Goal: Information Seeking & Learning: Learn about a topic

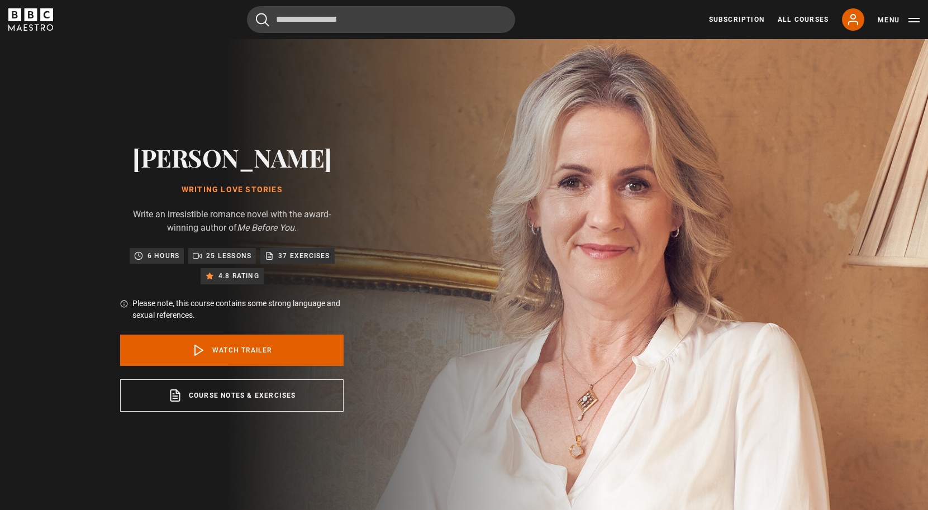
click at [227, 256] on p "25 lessons" at bounding box center [228, 255] width 45 height 11
click at [226, 355] on link "Watch Trailer" at bounding box center [231, 350] width 223 height 31
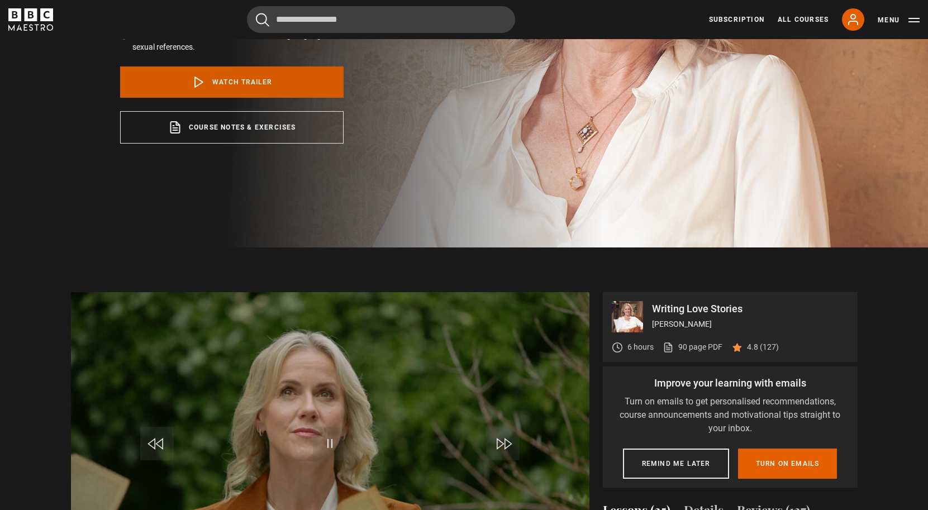
scroll to position [352, 0]
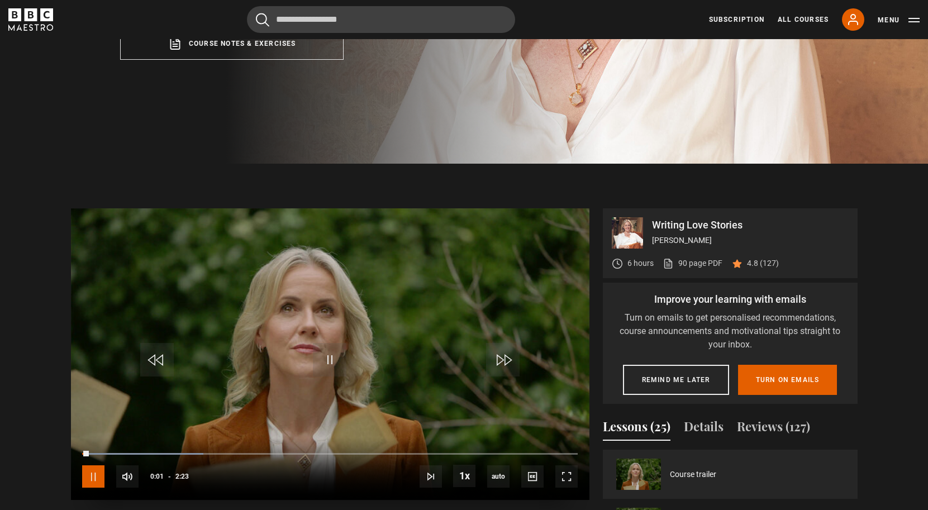
click at [101, 469] on span "Video Player" at bounding box center [93, 476] width 22 height 22
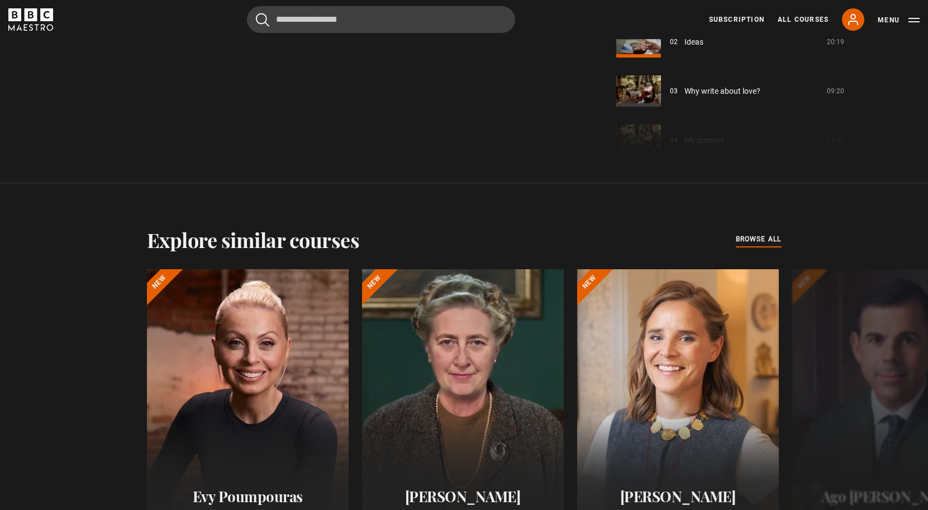
scroll to position [889, 0]
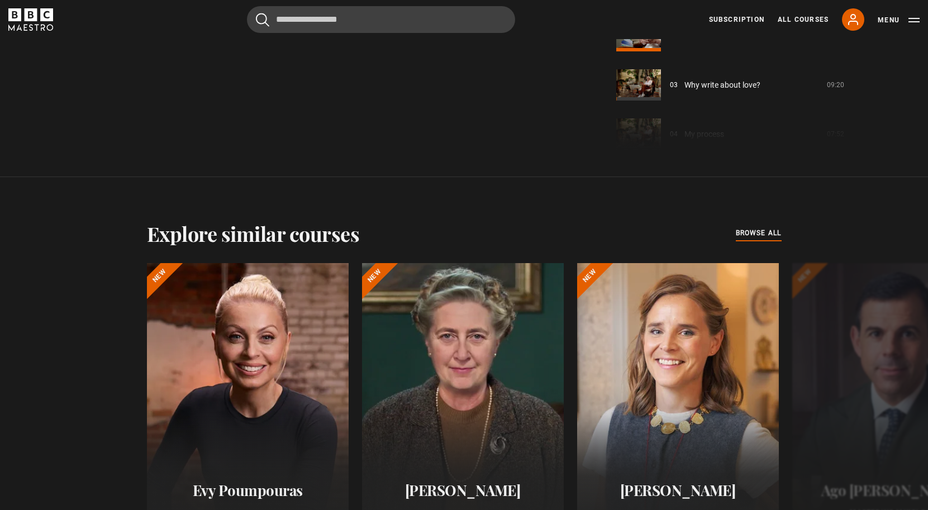
click at [751, 143] on div "Course trailer 01 Writing Love Stories: Welcome 06:03 02 Ideas 20:19 03 Why wri…" at bounding box center [730, 33] width 255 height 241
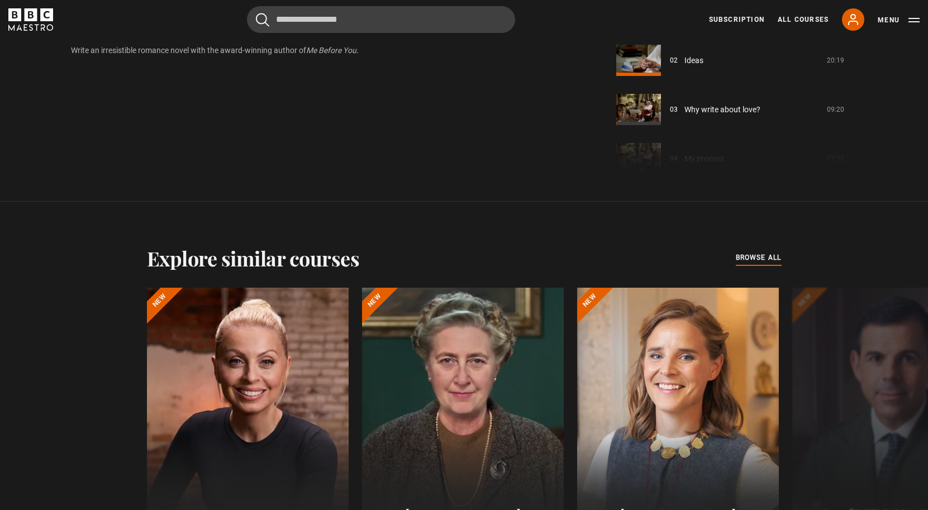
scroll to position [845, 0]
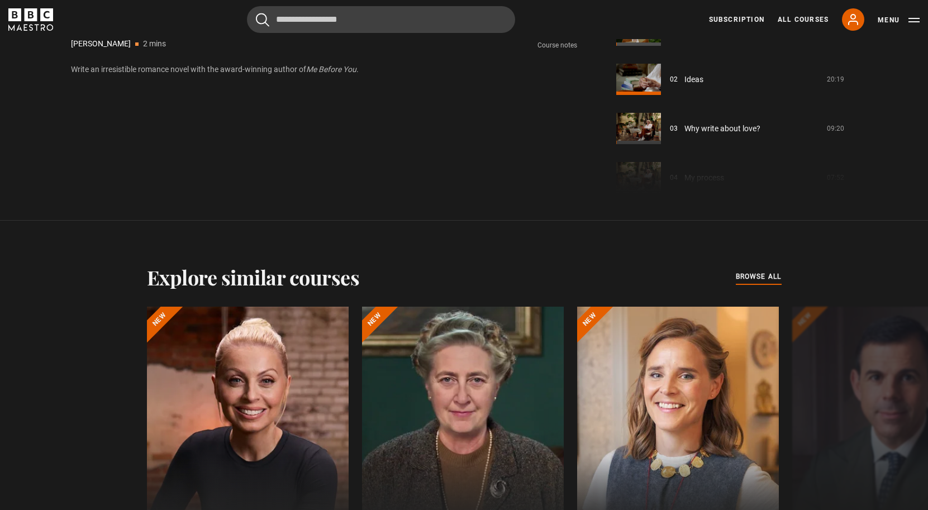
click at [647, 140] on div "Course trailer 01 Writing Love Stories: Welcome 06:03 02 Ideas 20:19 03 Why wri…" at bounding box center [730, 76] width 255 height 241
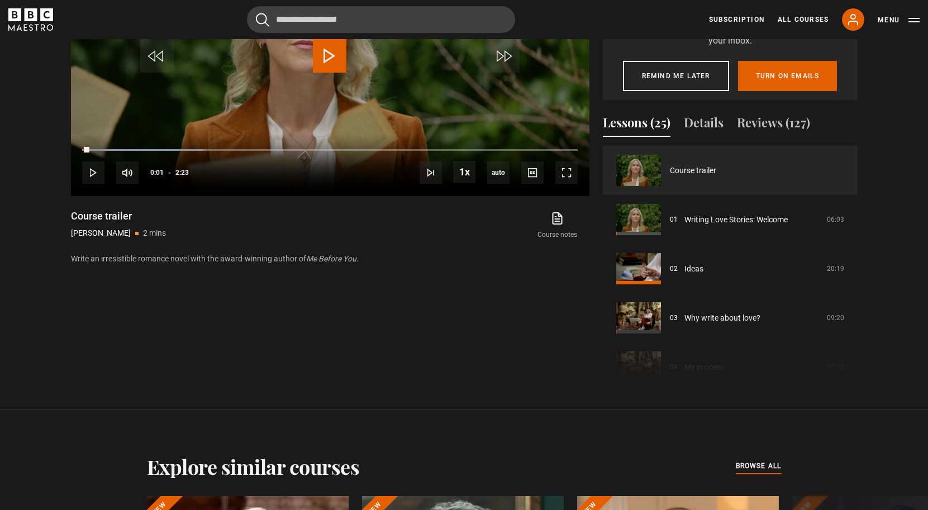
scroll to position [647, 0]
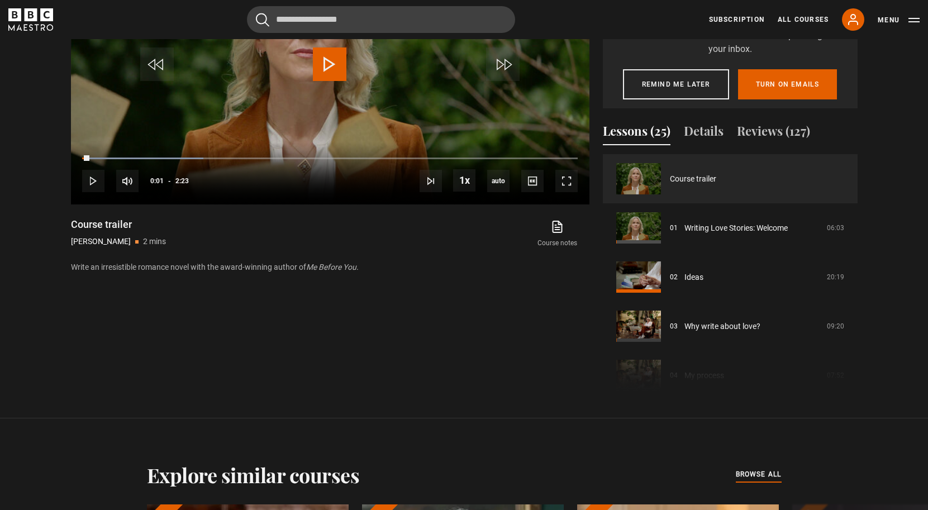
click at [632, 134] on button "Lessons (25)" at bounding box center [637, 133] width 68 height 23
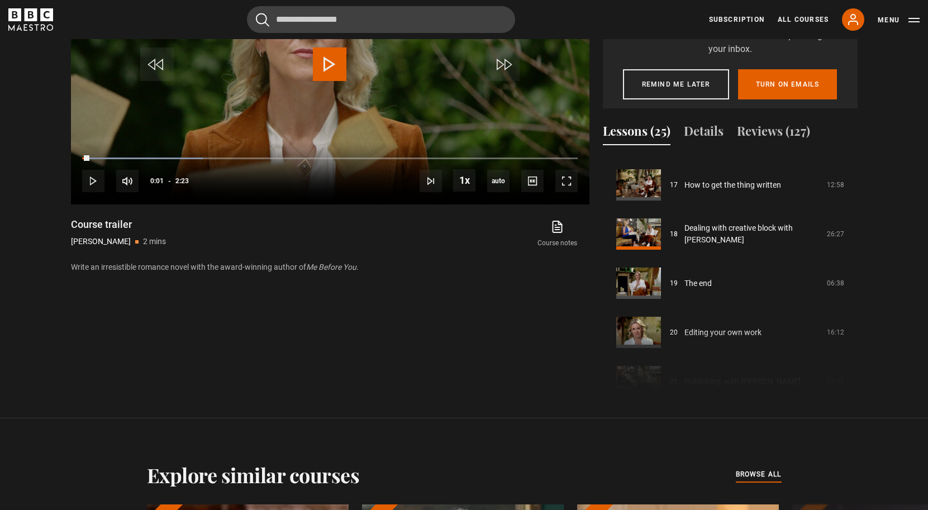
scroll to position [815, 0]
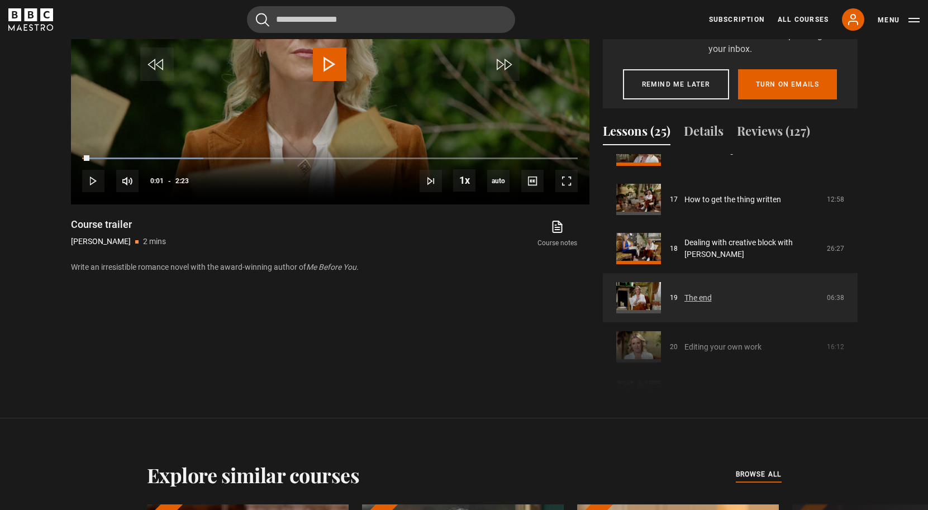
click at [691, 299] on link "The end" at bounding box center [697, 298] width 27 height 12
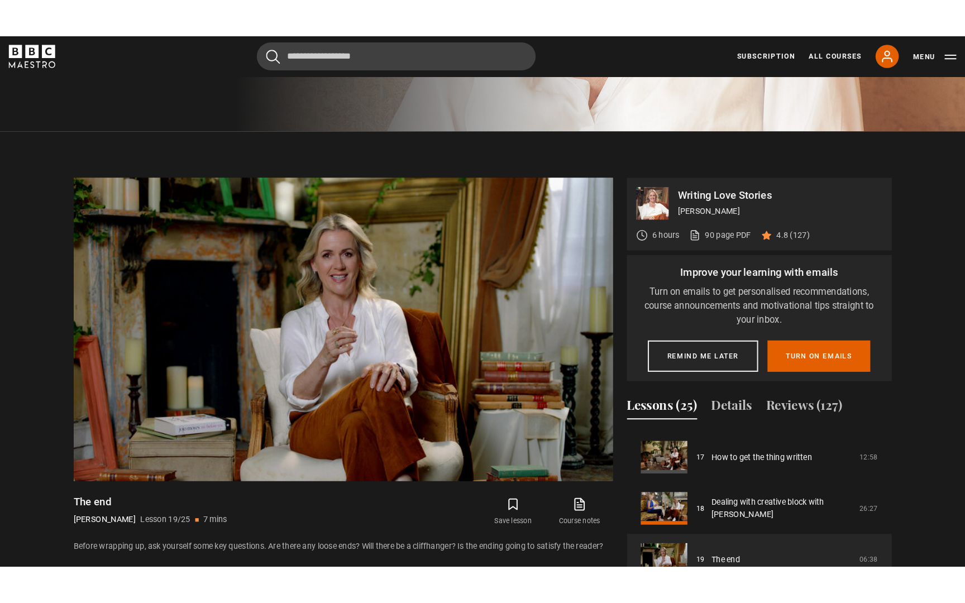
scroll to position [444, 0]
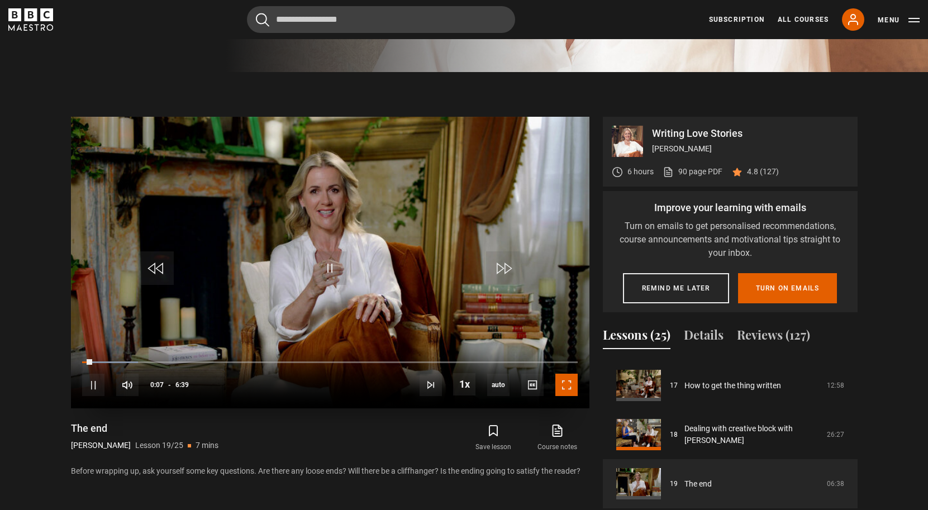
click at [560, 382] on span "Video Player" at bounding box center [566, 385] width 22 height 22
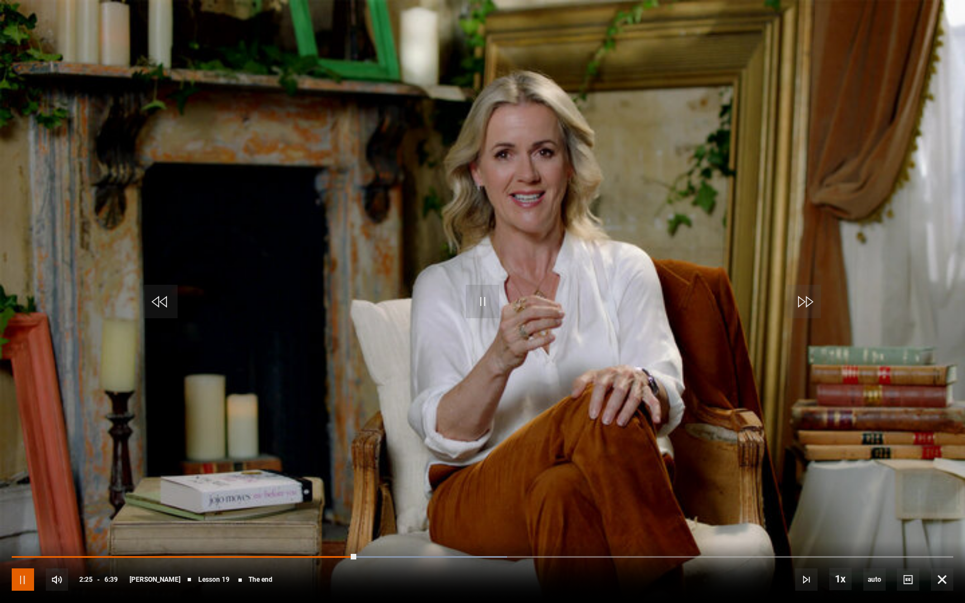
click at [23, 509] on span "Video Player" at bounding box center [23, 580] width 22 height 22
drag, startPoint x: 872, startPoint y: 555, endPoint x: 858, endPoint y: 552, distance: 14.2
click at [857, 509] on div "10s Skip Back 10 seconds Pause 10s Skip Forward 10 seconds Loaded : 100.00% 6:0…" at bounding box center [482, 572] width 965 height 62
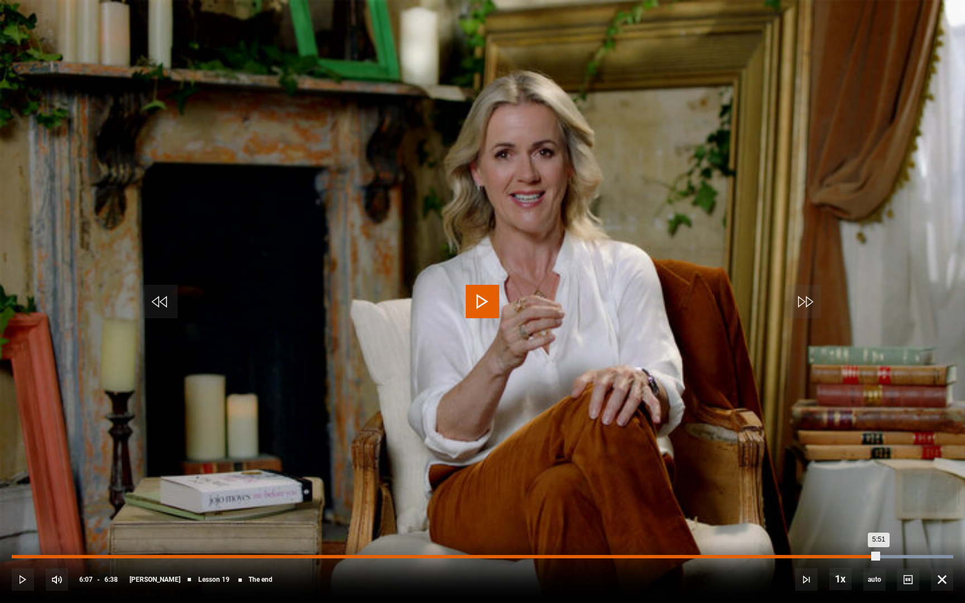
drag, startPoint x: 879, startPoint y: 558, endPoint x: 841, endPoint y: 558, distance: 37.4
click at [841, 509] on div "Loaded : 100.00% 5:51 5:51" at bounding box center [483, 556] width 942 height 3
drag, startPoint x: 841, startPoint y: 558, endPoint x: 809, endPoint y: 558, distance: 32.4
click at [809, 509] on div "5:37" at bounding box center [413, 556] width 803 height 3
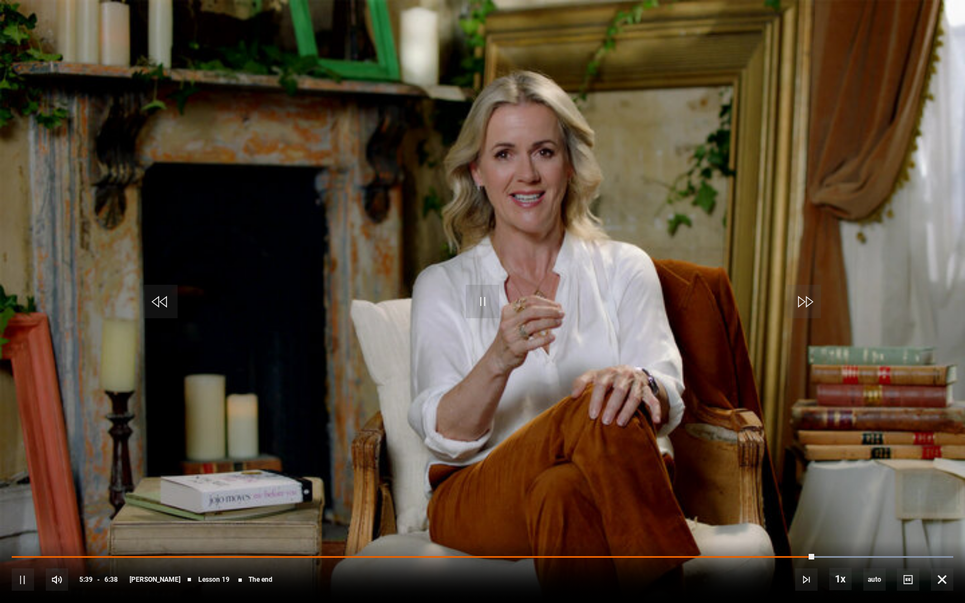
drag, startPoint x: 811, startPoint y: 553, endPoint x: 798, endPoint y: 554, distance: 12.9
click at [798, 509] on div "10s Skip Back 10 seconds Pause 10s Skip Forward 10 seconds Loaded : 100.00% 5:3…" at bounding box center [482, 572] width 965 height 62
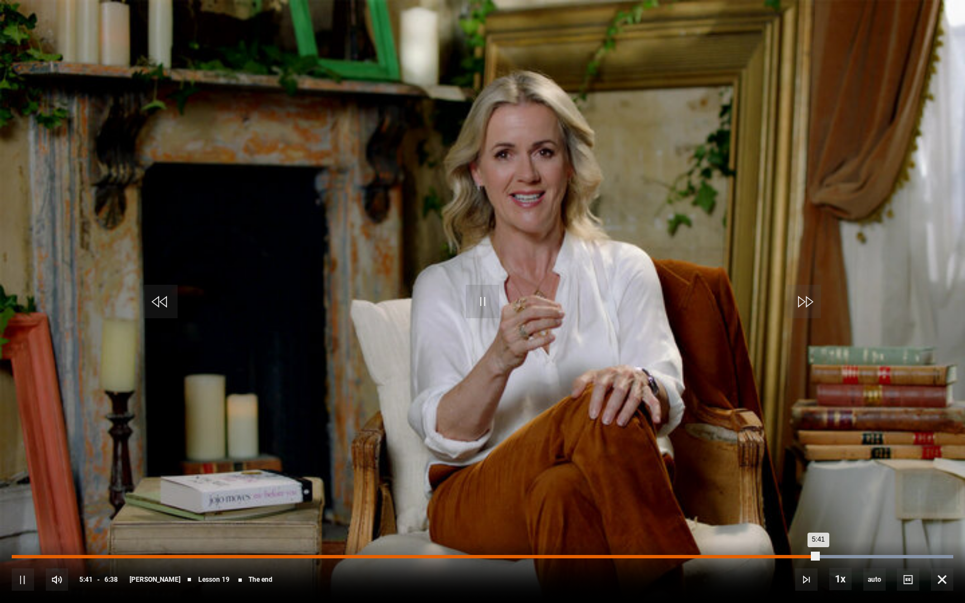
click at [779, 509] on div "5:25" at bounding box center [780, 556] width 2 height 3
drag, startPoint x: 794, startPoint y: 555, endPoint x: 773, endPoint y: 556, distance: 21.2
click at [773, 509] on div "5:22" at bounding box center [396, 556] width 768 height 3
drag, startPoint x: 773, startPoint y: 556, endPoint x: 755, endPoint y: 556, distance: 18.4
click at [755, 509] on div "Loaded : 100.00% 5:14 5:22" at bounding box center [483, 556] width 942 height 3
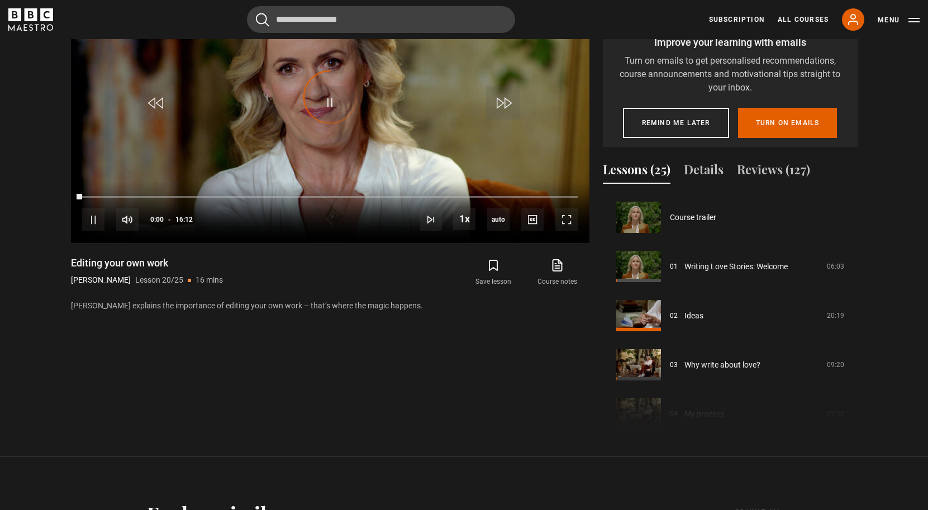
scroll to position [934, 0]
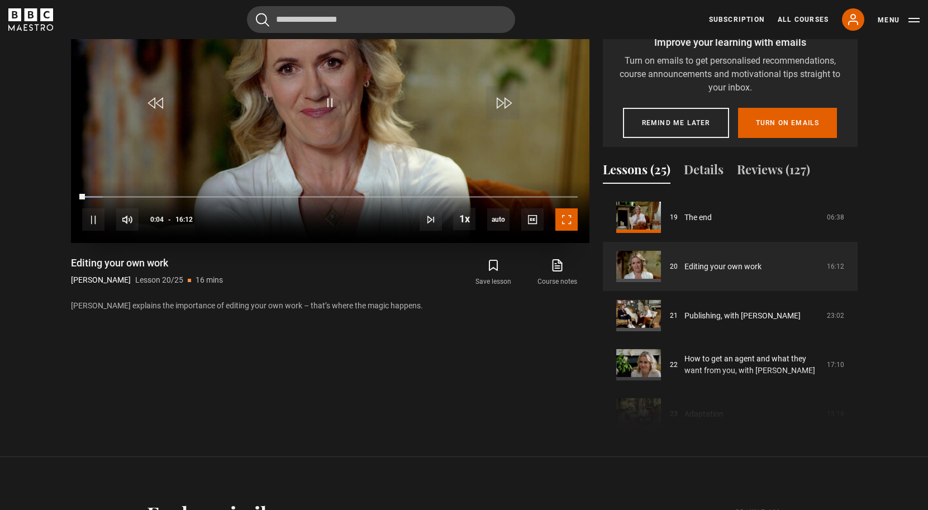
click at [564, 217] on span "Video Player" at bounding box center [566, 219] width 22 height 22
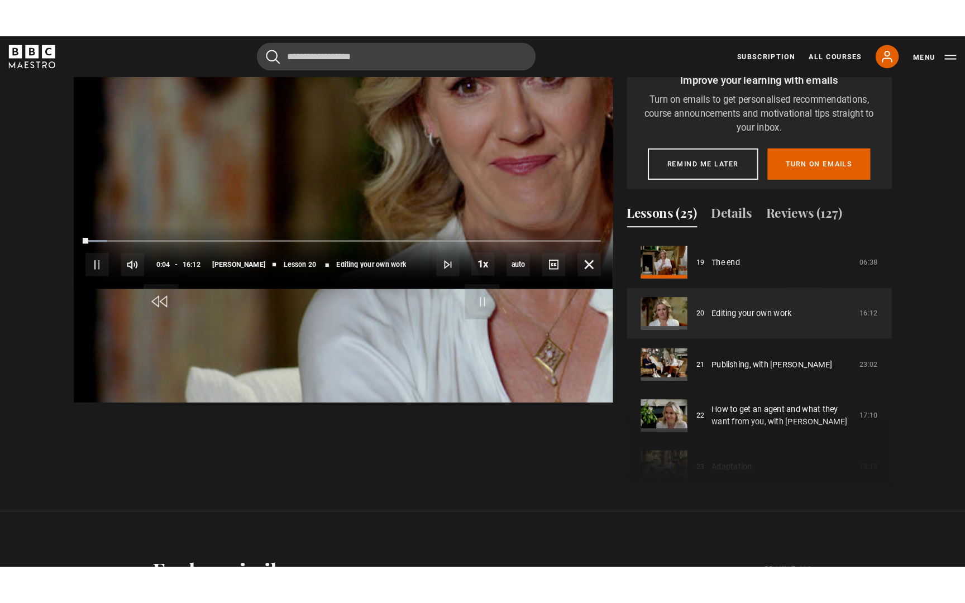
scroll to position [560, 0]
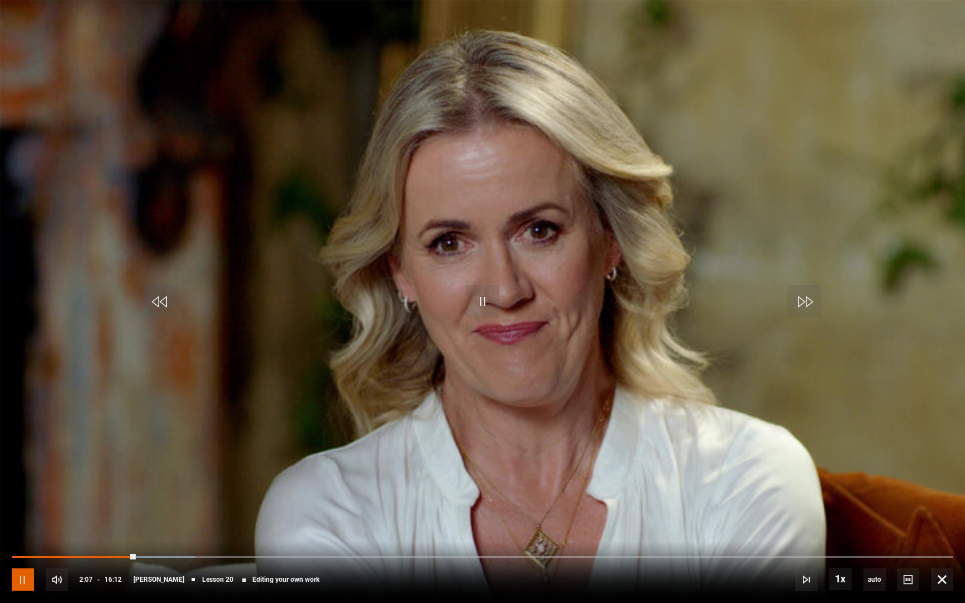
click at [27, 509] on span "Video Player" at bounding box center [23, 580] width 22 height 22
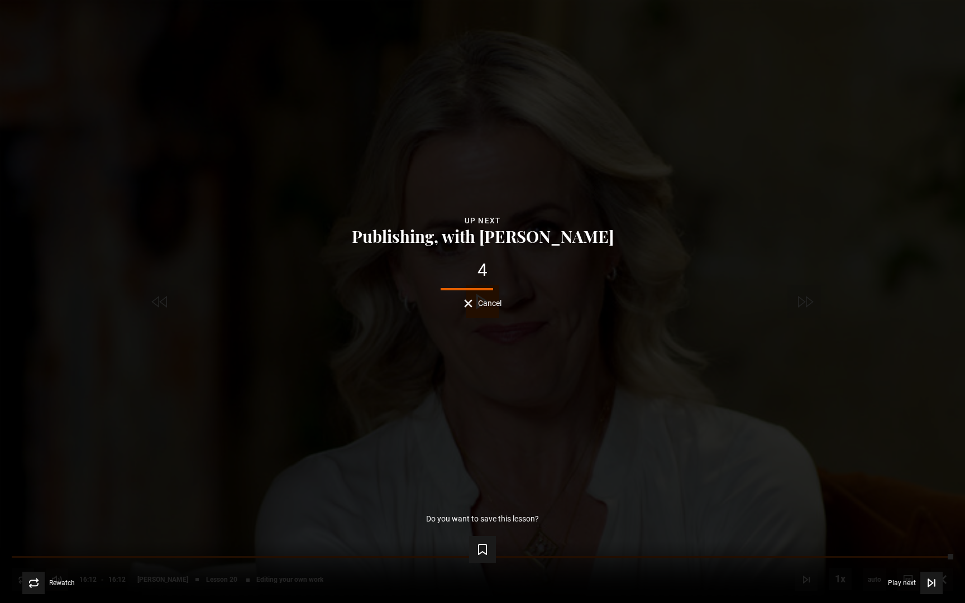
click at [492, 303] on span "Cancel" at bounding box center [489, 303] width 23 height 8
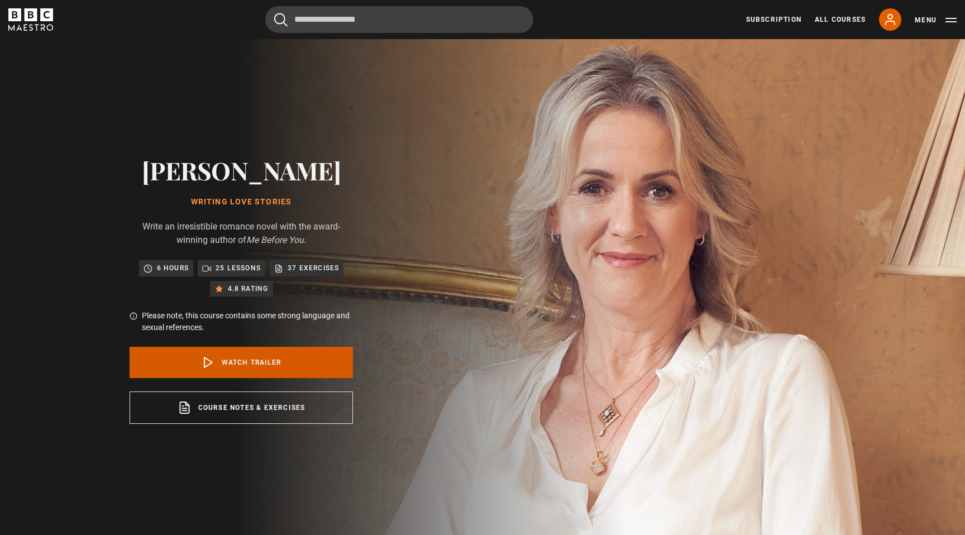
click at [322, 354] on link "Watch Trailer" at bounding box center [241, 362] width 223 height 31
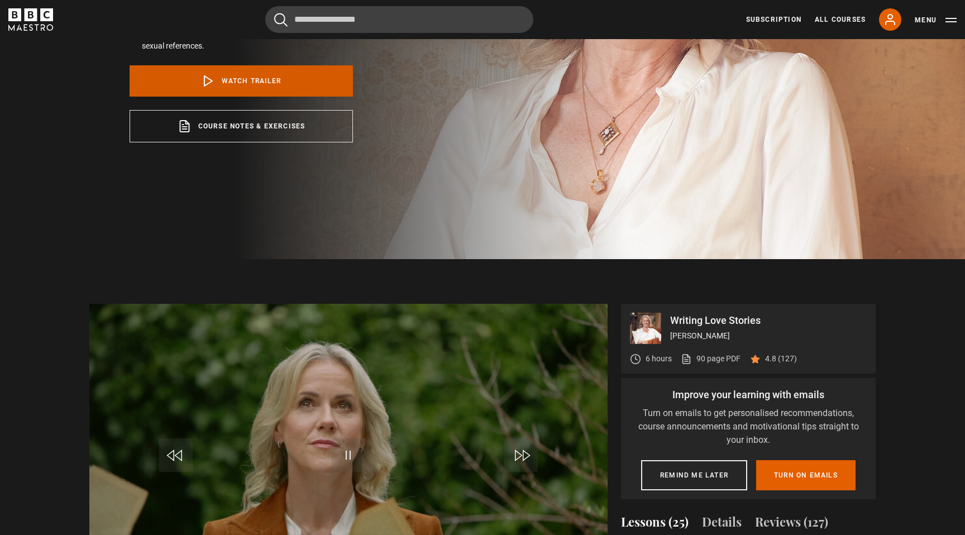
scroll to position [352, 0]
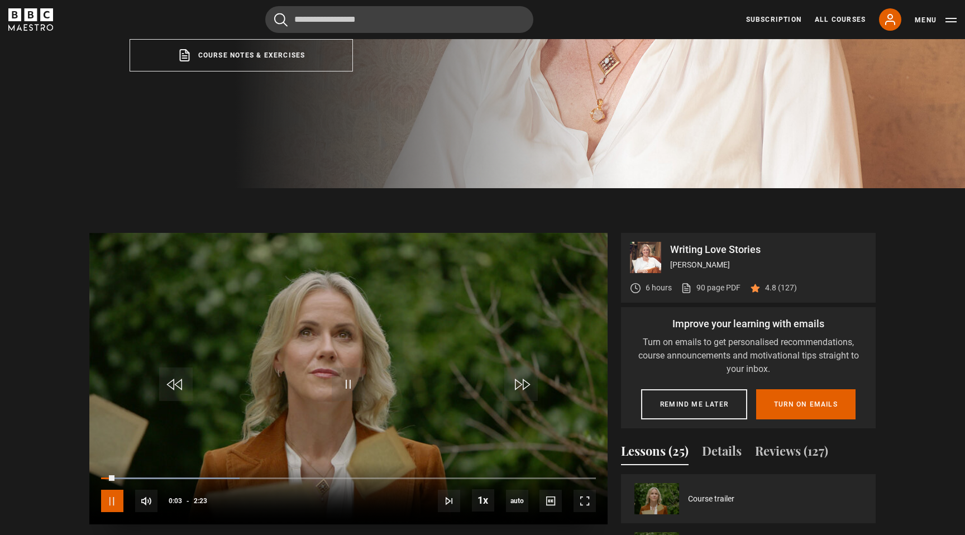
click at [111, 498] on span "Video Player" at bounding box center [112, 501] width 22 height 22
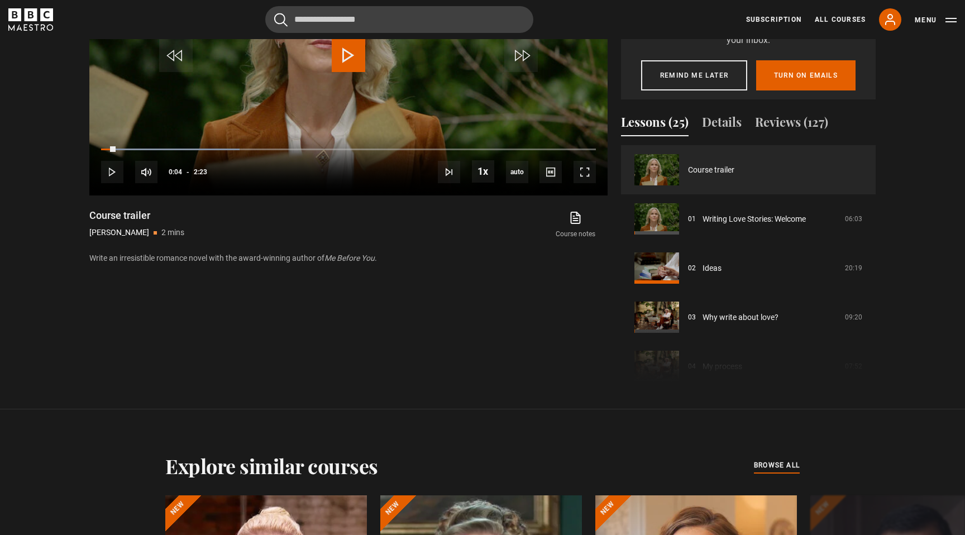
scroll to position [683, 0]
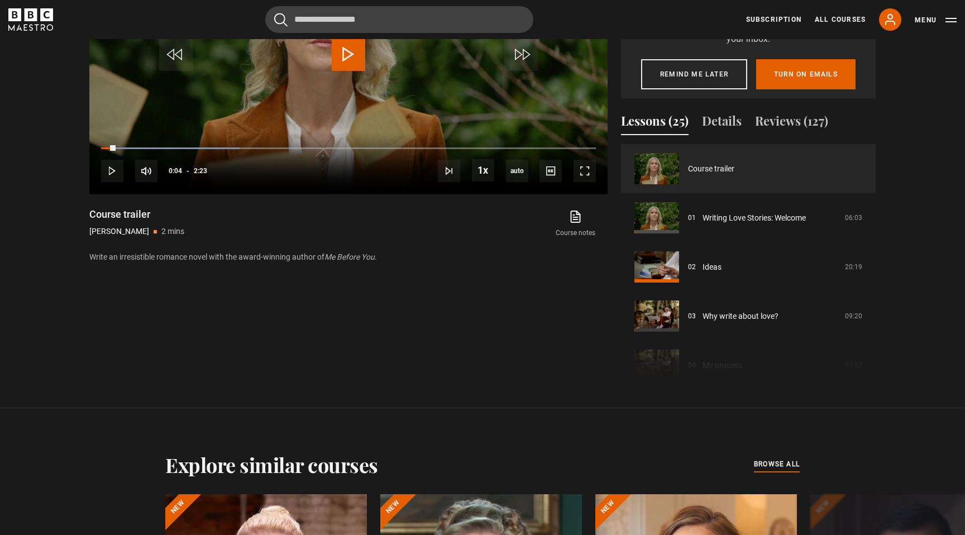
click at [670, 357] on div "Course trailer 01 Writing Love Stories: Welcome 06:03 02 Ideas 20:19 03 Why wri…" at bounding box center [748, 264] width 255 height 241
click at [665, 329] on div "Course trailer 01 Writing Love Stories: Welcome 06:03 02 Ideas 20:19 03 Why wri…" at bounding box center [748, 264] width 255 height 241
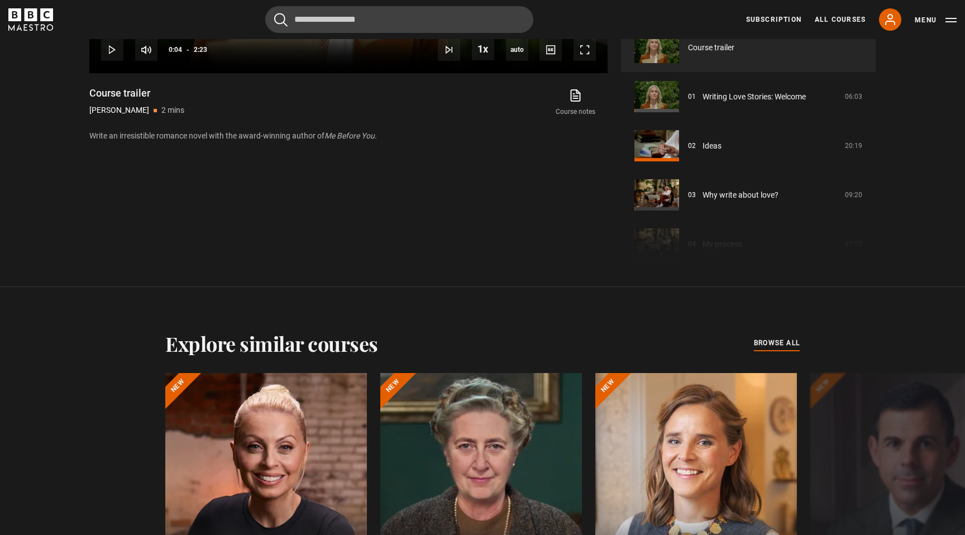
scroll to position [803, 0]
click at [750, 250] on div "Course trailer 01 Writing Love Stories: Welcome 06:03 02 Ideas 20:19 03 Why wri…" at bounding box center [748, 143] width 255 height 241
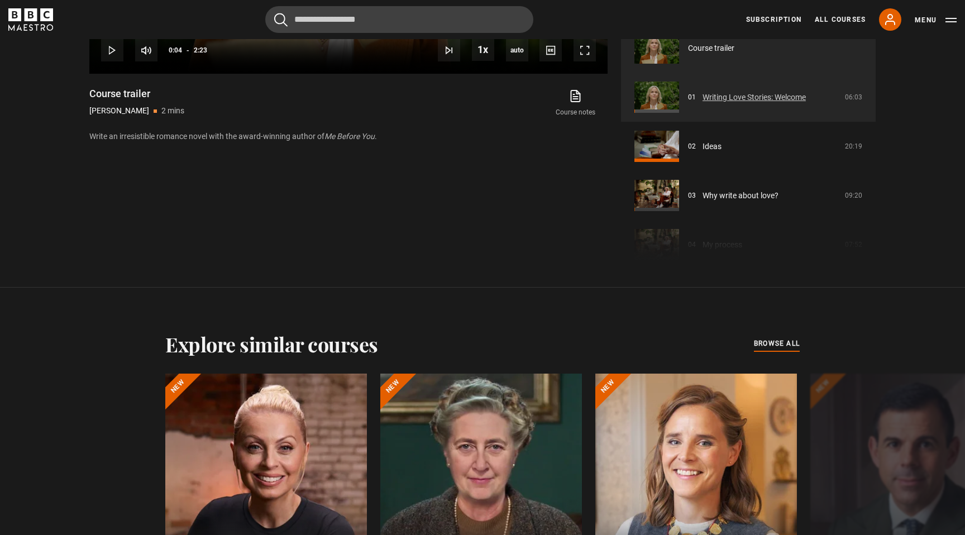
click at [739, 99] on link "Writing Love Stories: Welcome" at bounding box center [754, 98] width 103 height 12
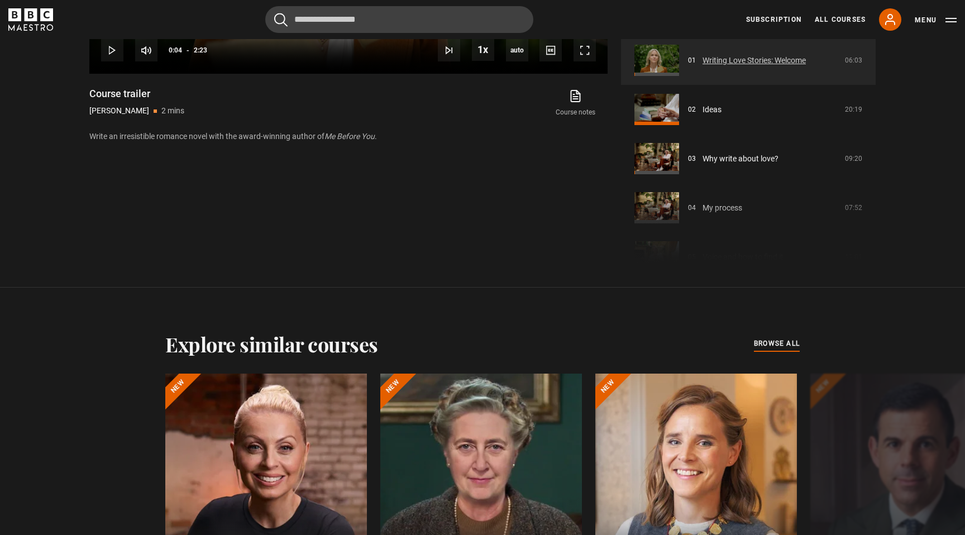
scroll to position [45, 0]
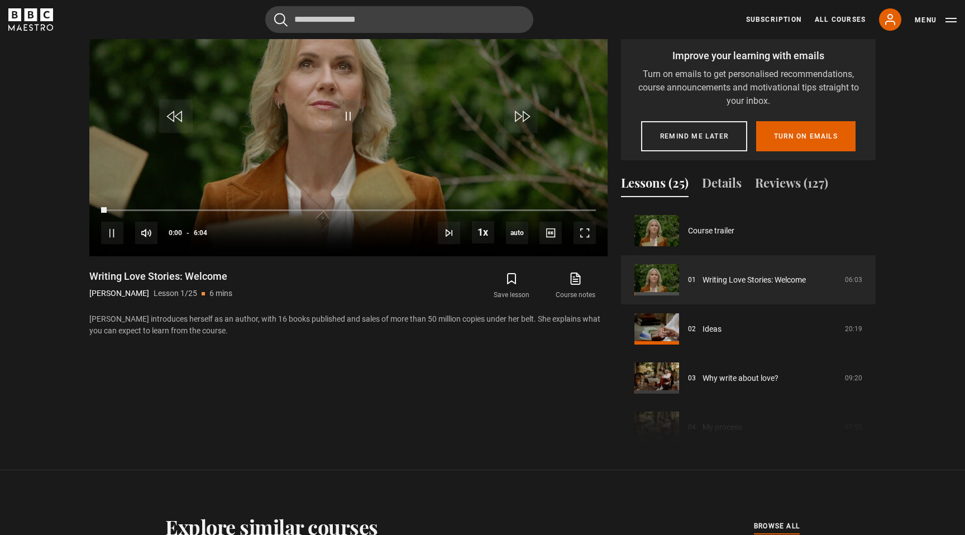
scroll to position [643, 0]
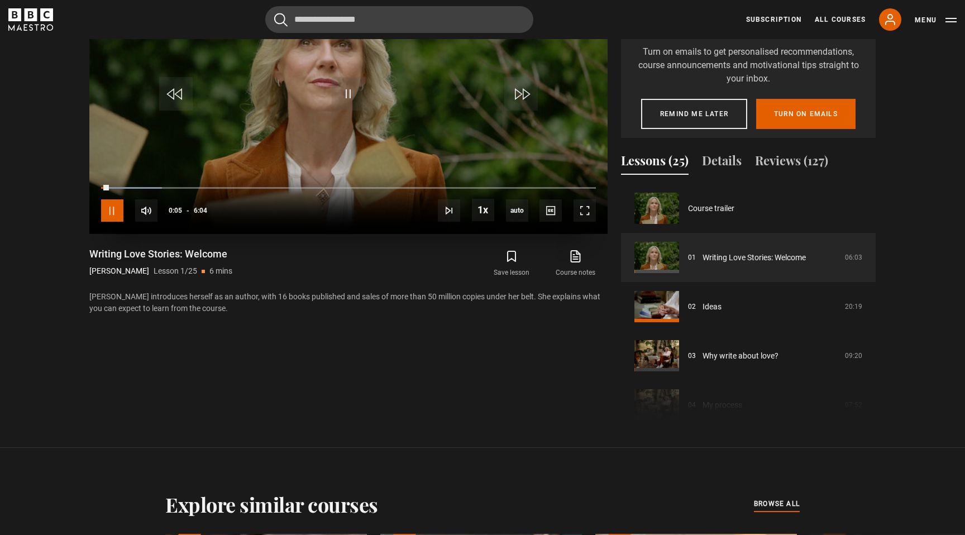
click at [118, 209] on span "Video Player" at bounding box center [112, 210] width 22 height 22
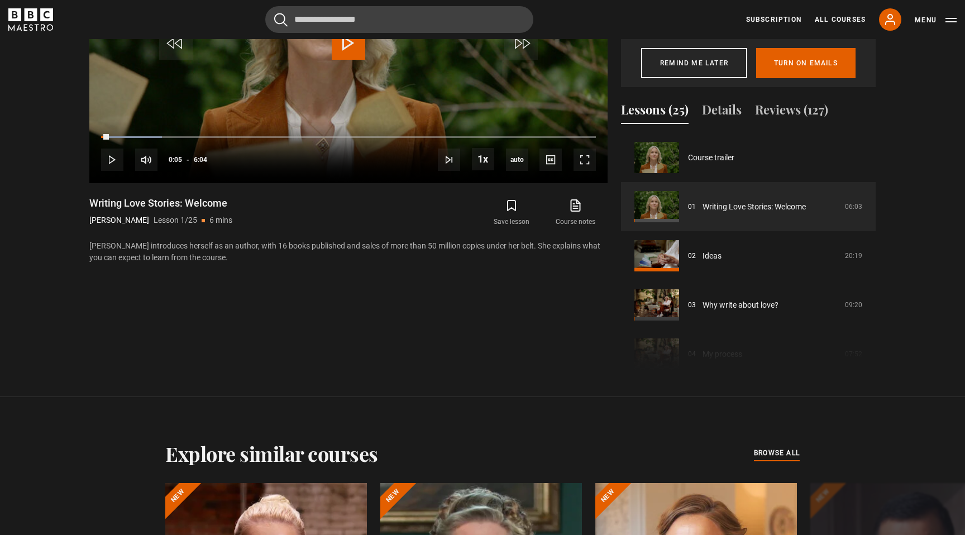
scroll to position [698, 0]
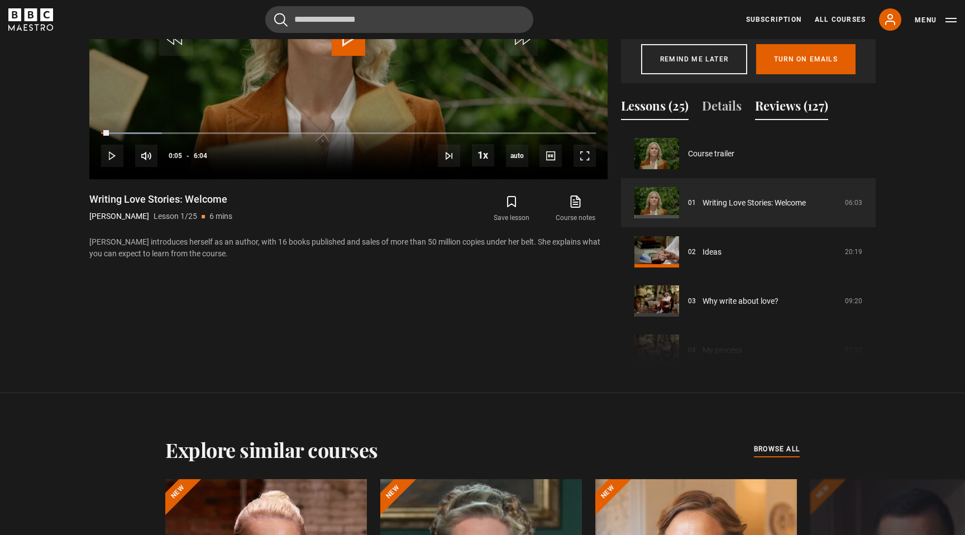
click at [798, 112] on button "Reviews (127)" at bounding box center [791, 108] width 73 height 23
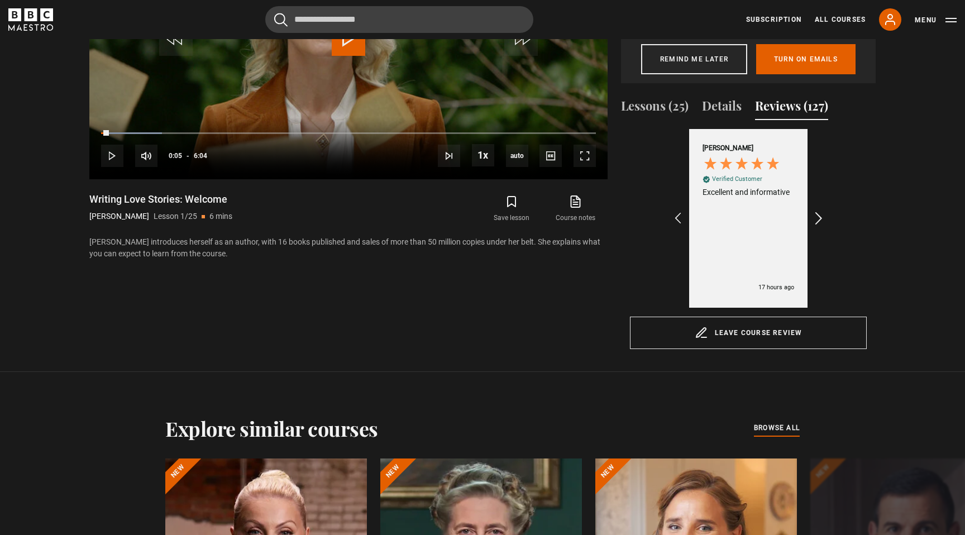
click at [816, 219] on icon "REVIEWS.io Carousel Scroll Right" at bounding box center [820, 219] width 16 height 16
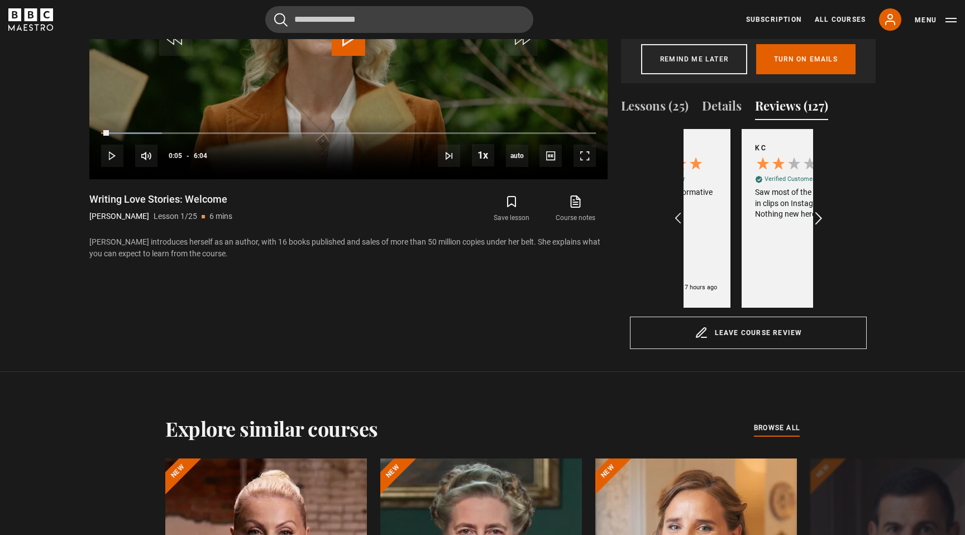
scroll to position [0, 130]
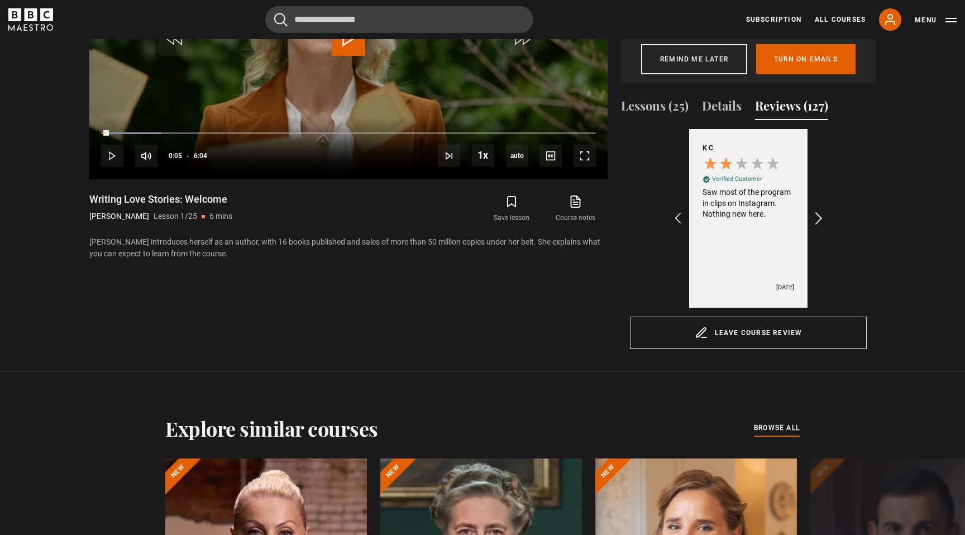
click at [816, 219] on icon "REVIEWS.io Carousel Scroll Right" at bounding box center [820, 219] width 16 height 16
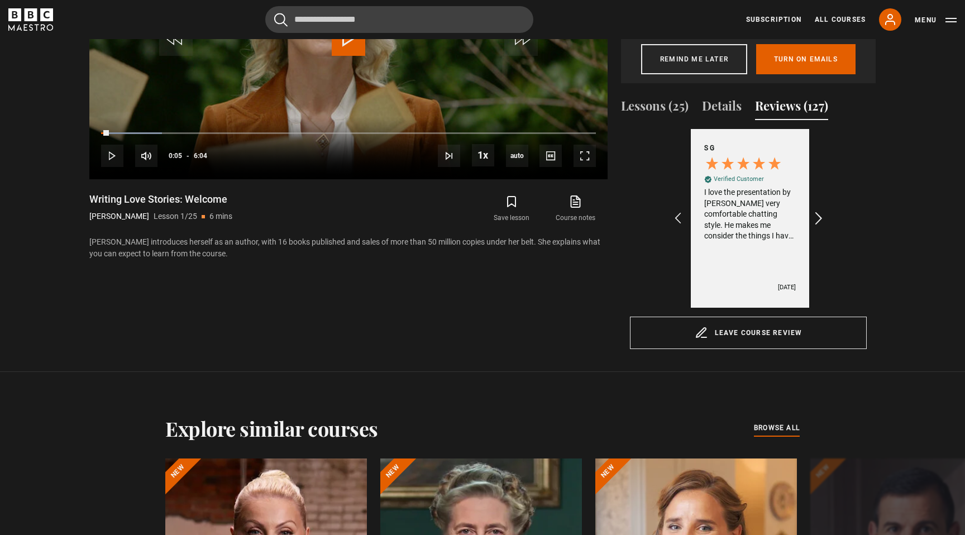
scroll to position [0, 389]
click at [816, 219] on icon "REVIEWS.io Carousel Scroll Right" at bounding box center [820, 219] width 16 height 16
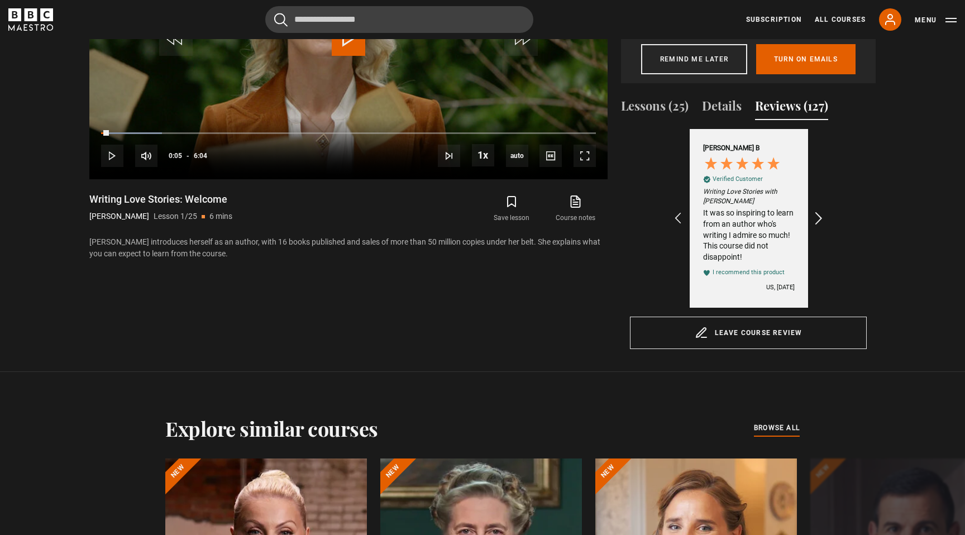
scroll to position [0, 518]
click at [816, 219] on icon "REVIEWS.io Carousel Scroll Right" at bounding box center [820, 219] width 16 height 16
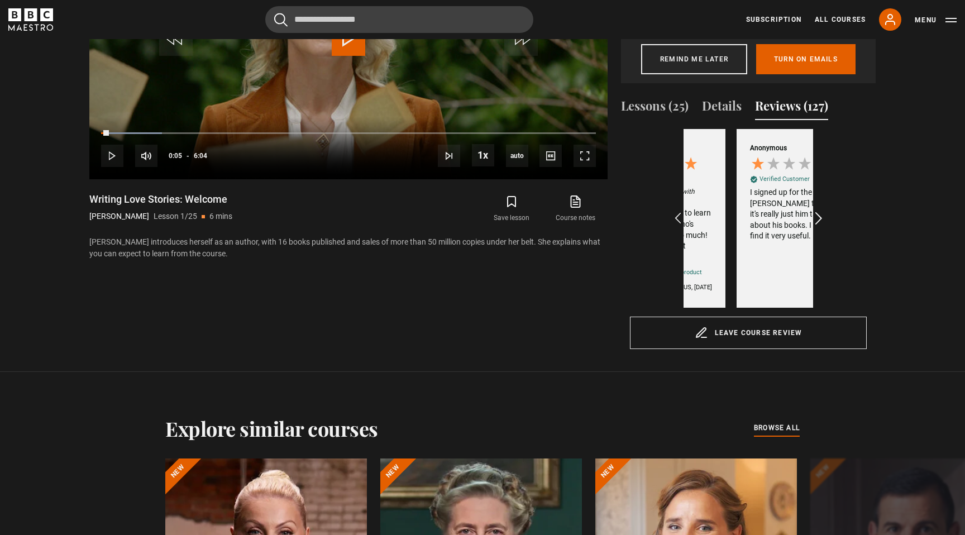
scroll to position [0, 648]
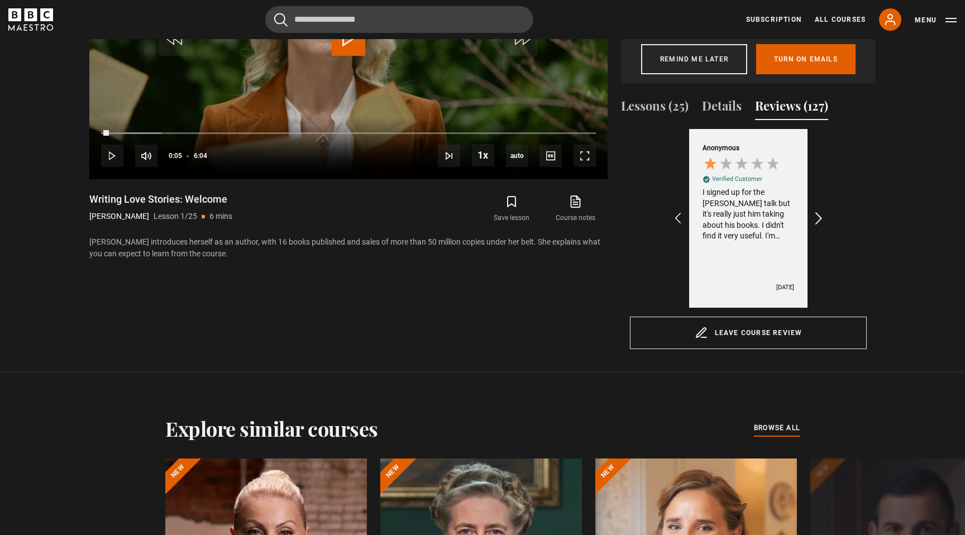
click at [816, 219] on icon "REVIEWS.io Carousel Scroll Right" at bounding box center [820, 219] width 16 height 16
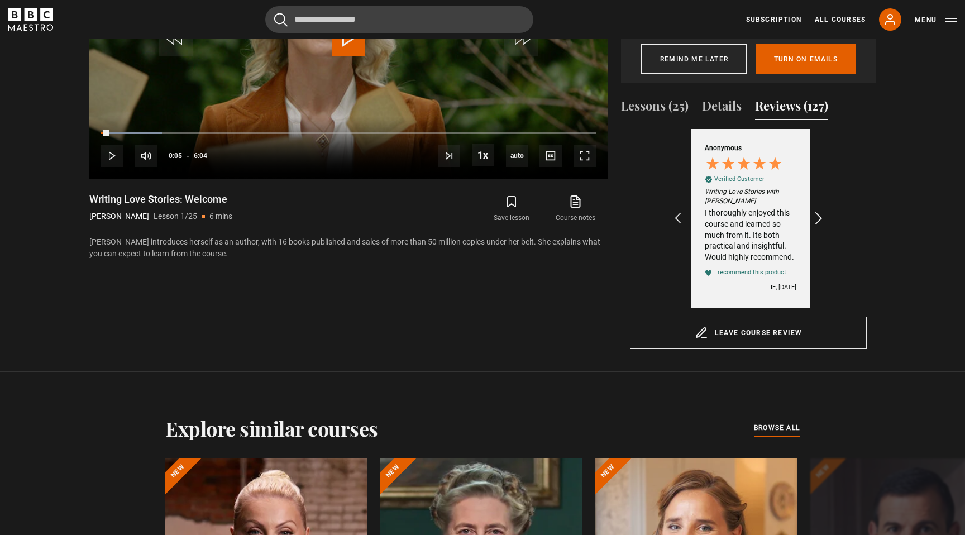
scroll to position [0, 778]
click at [816, 219] on icon "REVIEWS.io Carousel Scroll Right" at bounding box center [820, 219] width 16 height 16
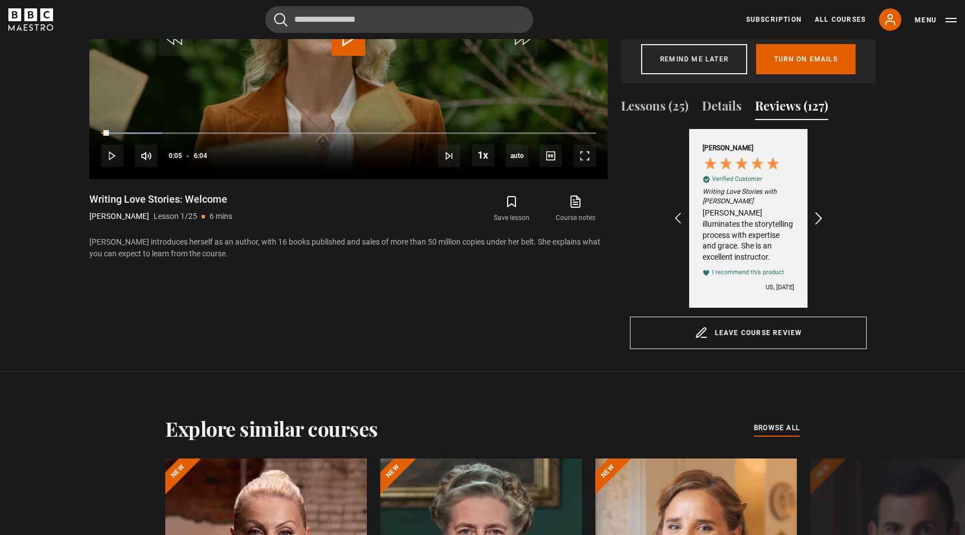
click at [816, 219] on icon "REVIEWS.io Carousel Scroll Right" at bounding box center [820, 219] width 16 height 16
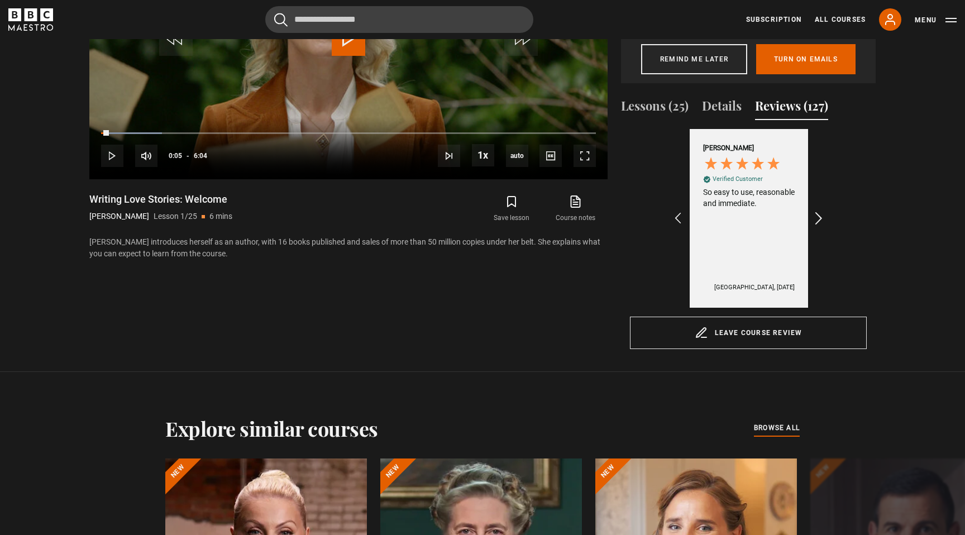
scroll to position [0, 1037]
click at [816, 219] on icon "REVIEWS.io Carousel Scroll Right" at bounding box center [820, 219] width 16 height 16
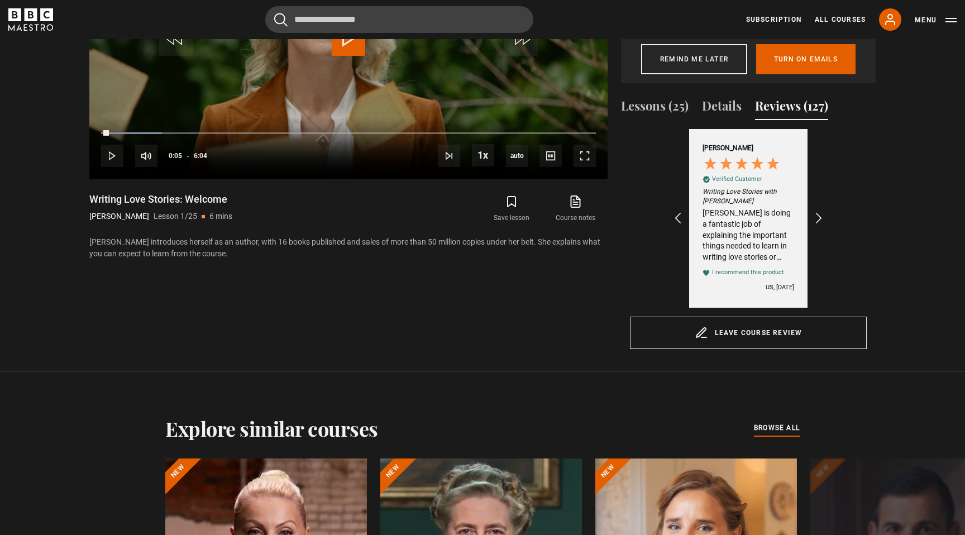
scroll to position [0, 1352]
